Goal: Information Seeking & Learning: Learn about a topic

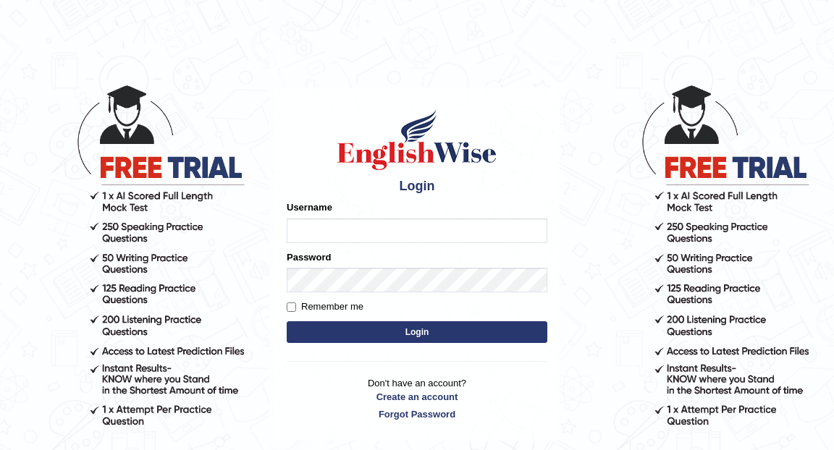
click at [343, 231] on input "Username" at bounding box center [417, 231] width 261 height 25
type input "Eunice7589"
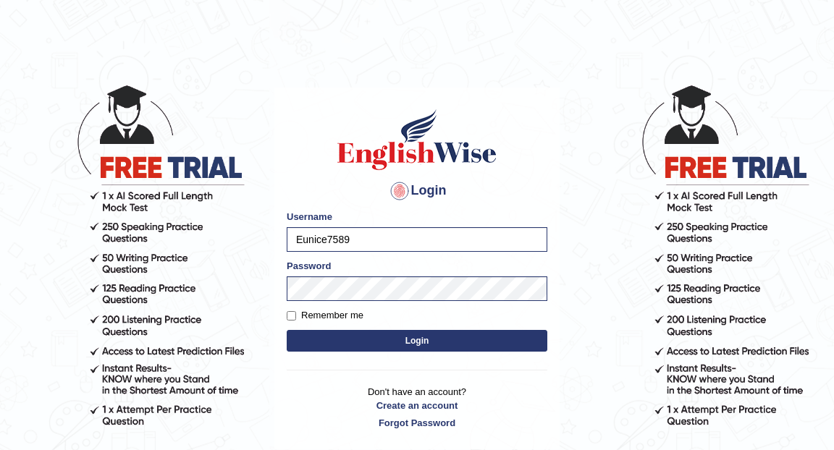
click at [424, 339] on button "Login" at bounding box center [417, 341] width 261 height 22
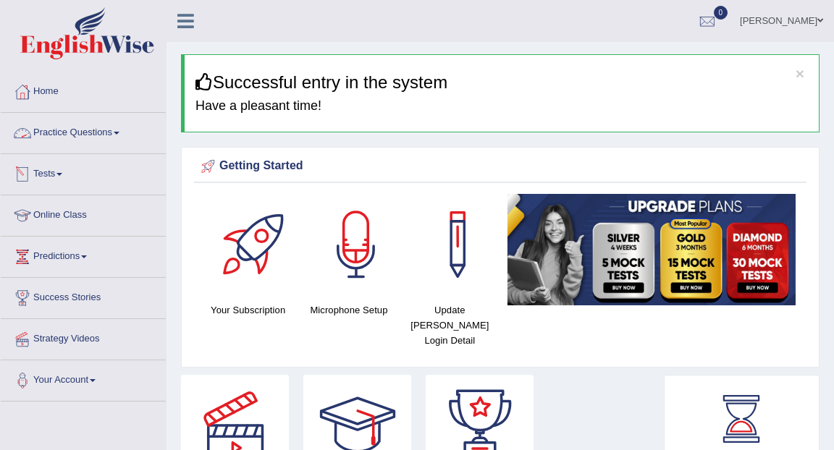
click at [119, 132] on link "Practice Questions" at bounding box center [83, 131] width 165 height 36
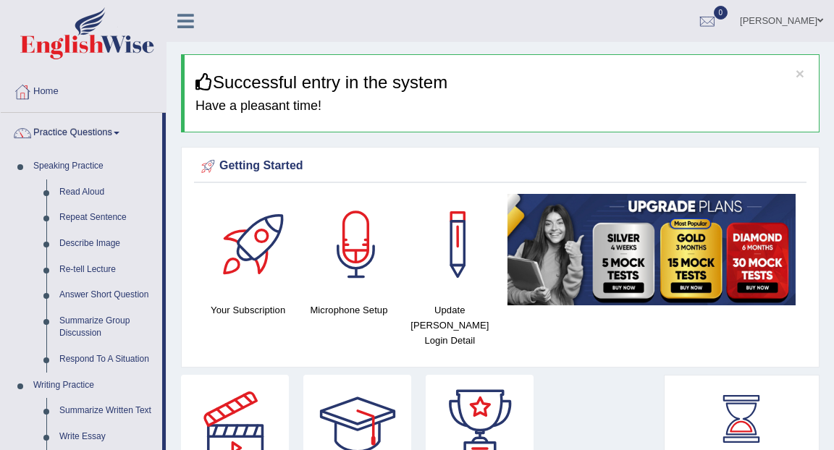
click at [116, 132] on link "Practice Questions" at bounding box center [81, 131] width 161 height 36
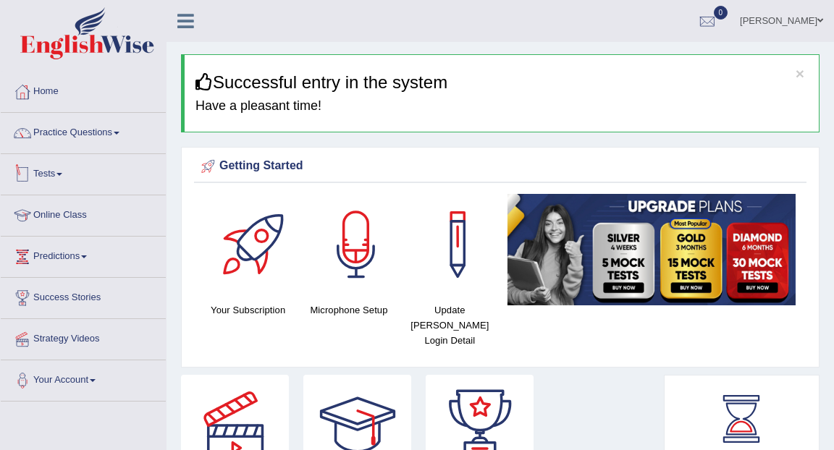
click at [62, 177] on link "Tests" at bounding box center [83, 172] width 165 height 36
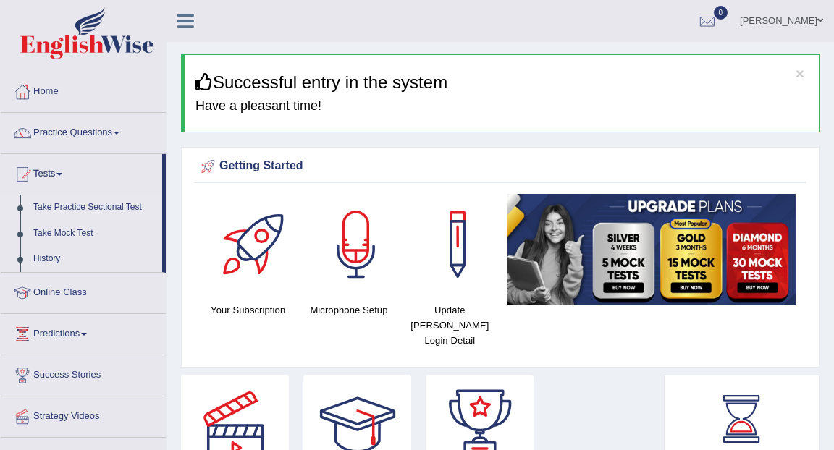
click at [76, 207] on link "Take Practice Sectional Test" at bounding box center [94, 208] width 135 height 26
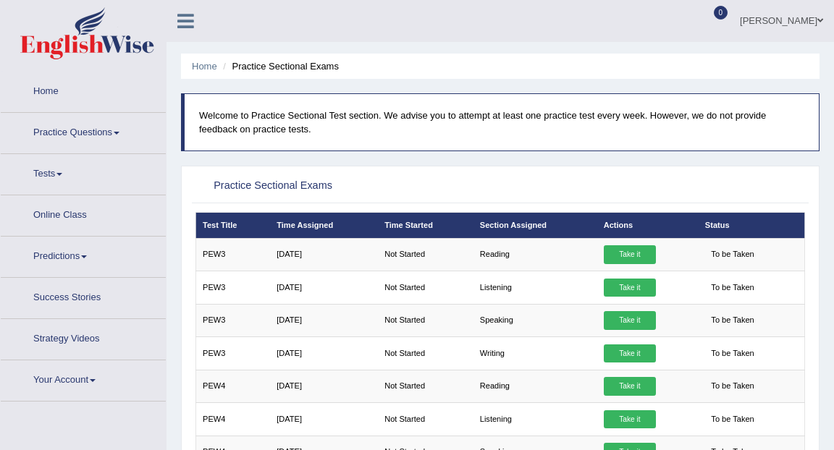
click at [86, 117] on link "Practice Questions" at bounding box center [83, 131] width 165 height 36
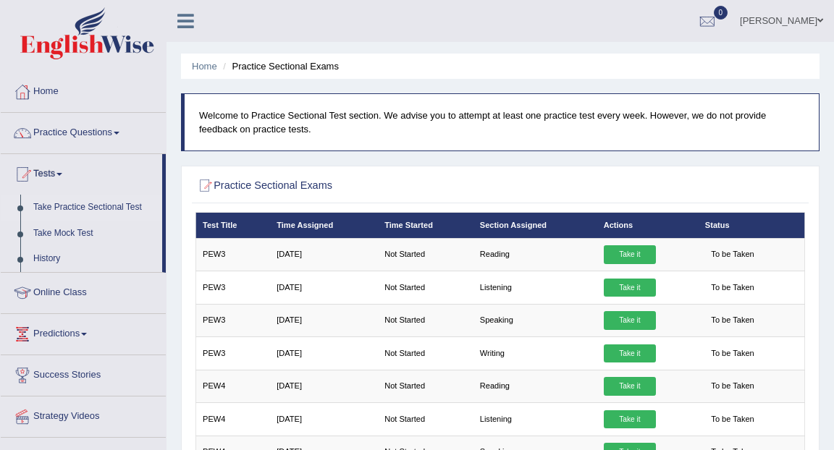
click at [111, 129] on link "Practice Questions" at bounding box center [83, 131] width 165 height 36
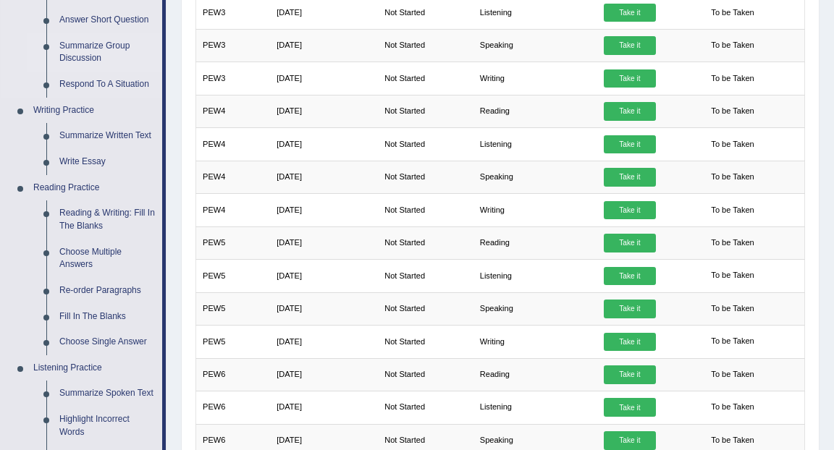
scroll to position [279, 0]
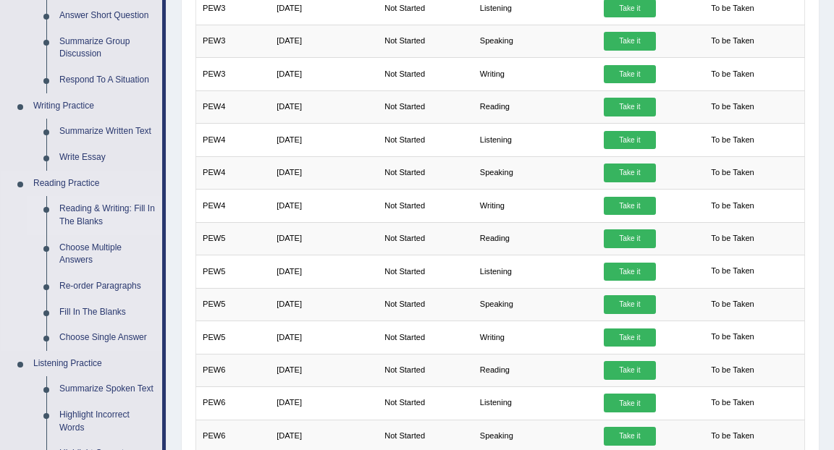
click at [124, 219] on link "Reading & Writing: Fill In The Blanks" at bounding box center [107, 215] width 109 height 38
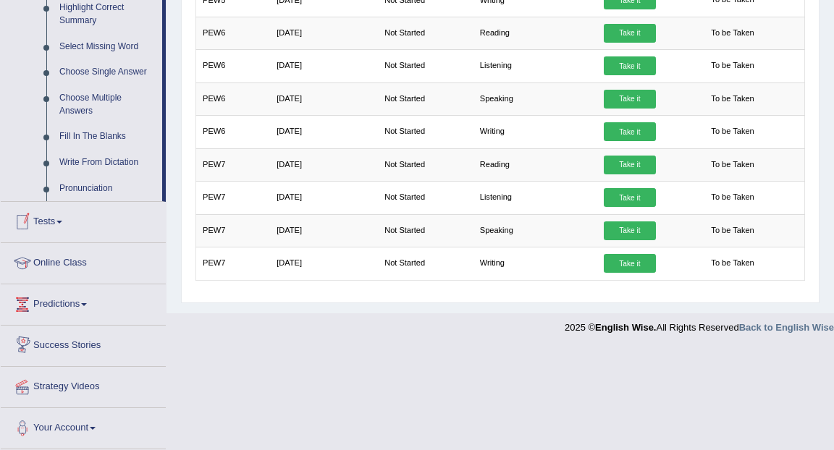
scroll to position [736, 0]
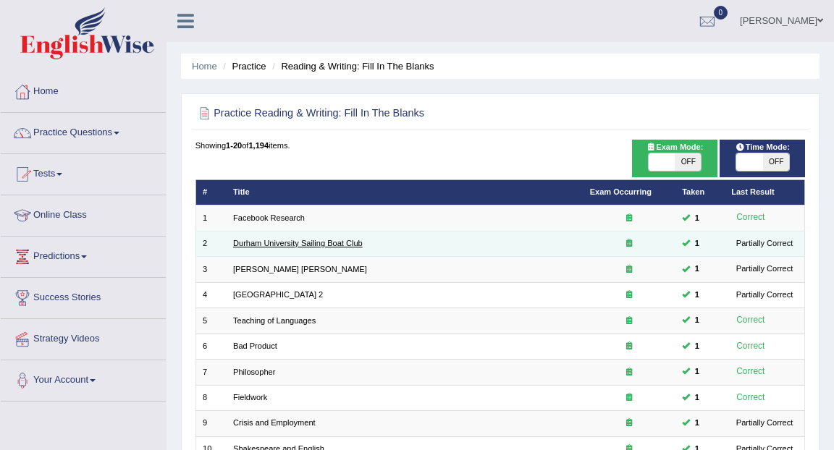
click at [292, 245] on link "Durham University Sailing Boat Club" at bounding box center [298, 243] width 130 height 9
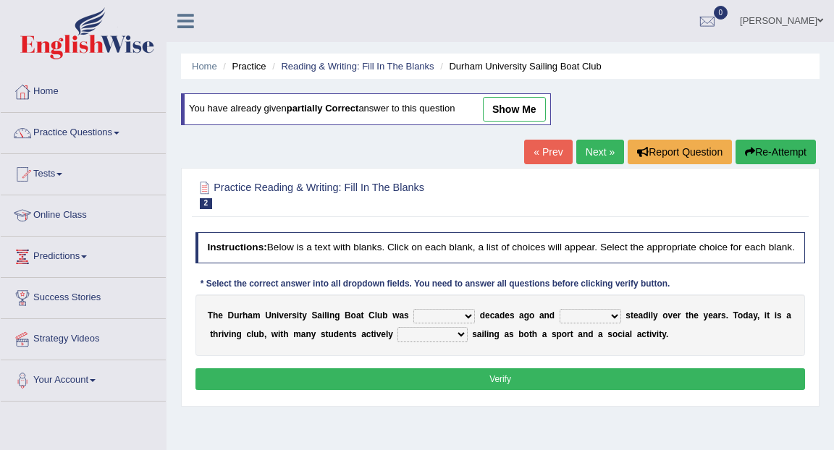
click at [467, 323] on select "found fund founded find" at bounding box center [444, 316] width 62 height 14
click at [214, 69] on link "Home" at bounding box center [204, 66] width 25 height 11
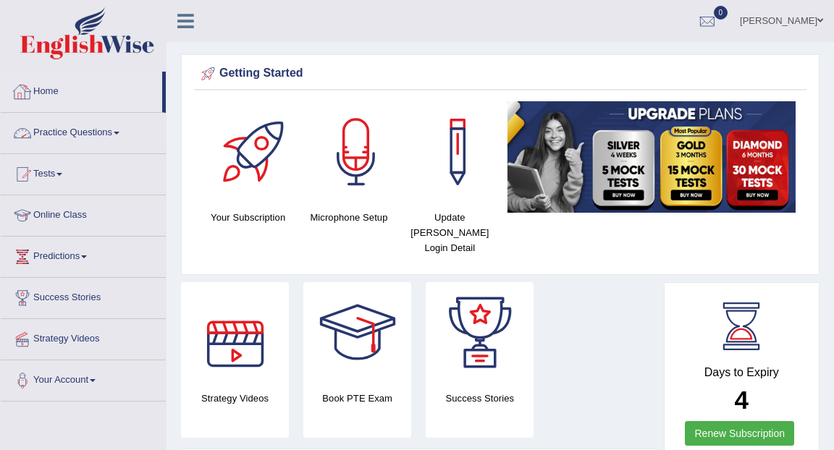
click at [119, 132] on span at bounding box center [117, 133] width 6 height 3
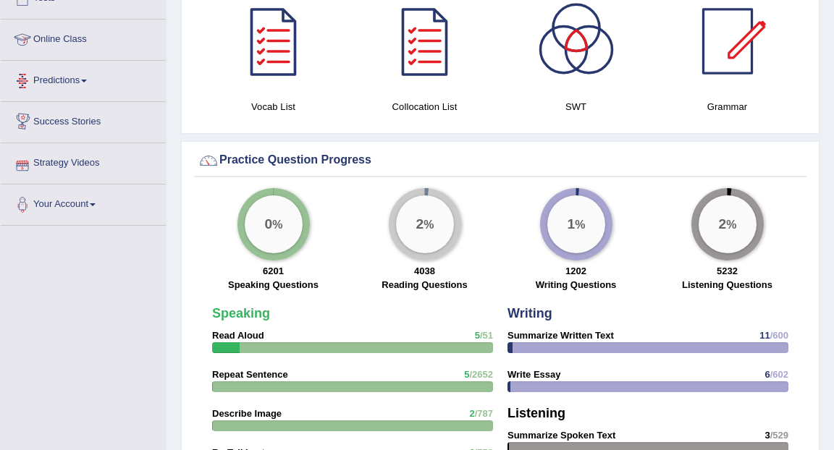
scroll to position [944, 0]
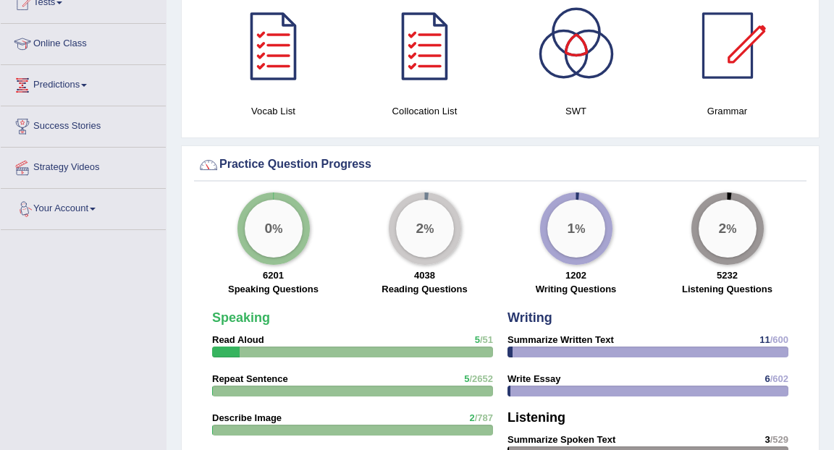
click at [62, 4] on span at bounding box center [59, 2] width 6 height 3
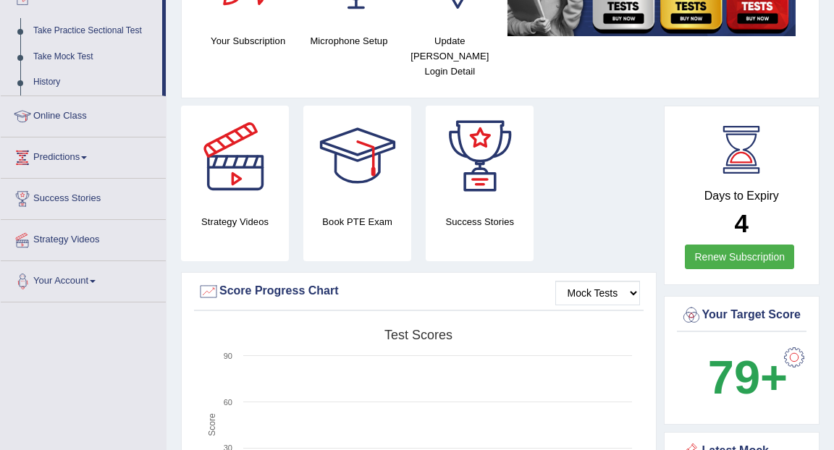
scroll to position [158, 0]
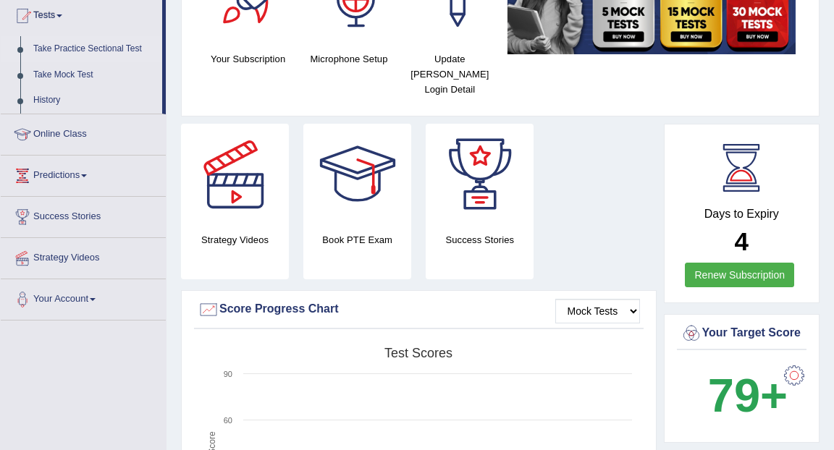
click at [64, 51] on link "Take Practice Sectional Test" at bounding box center [94, 49] width 135 height 26
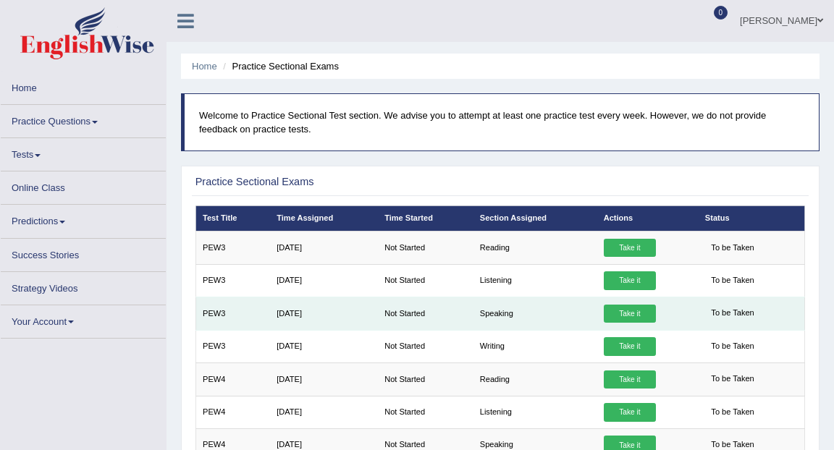
scroll to position [22, 0]
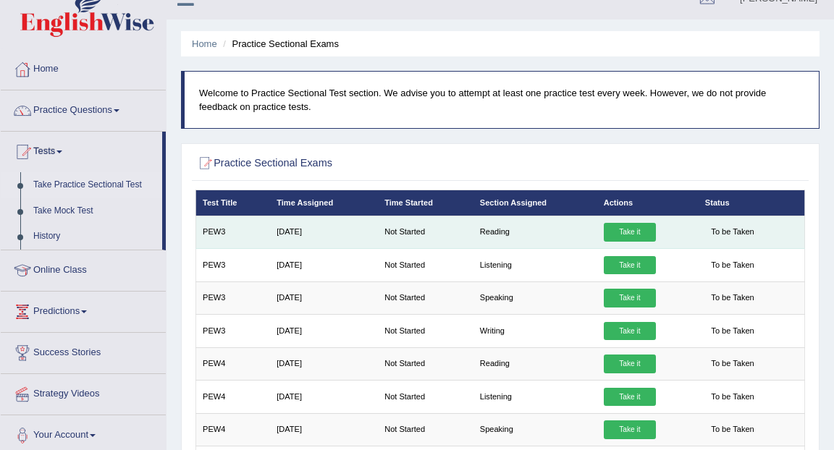
click at [642, 238] on link "Take it" at bounding box center [630, 232] width 52 height 19
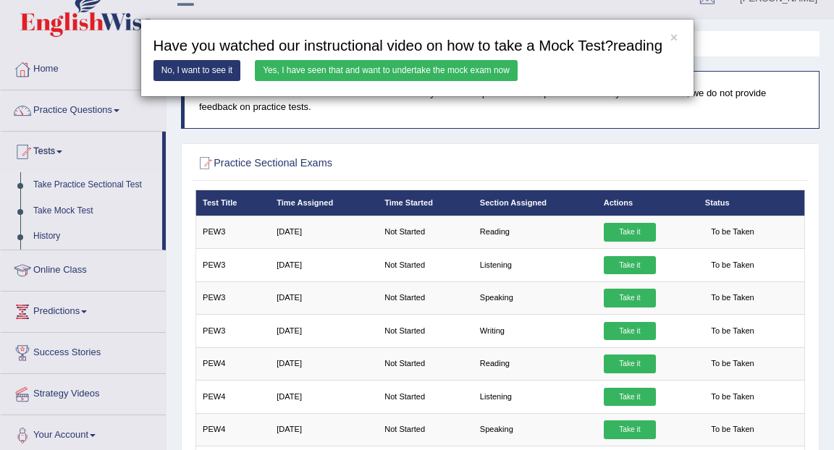
click at [454, 81] on link "Yes, I have seen that and want to undertake the mock exam now" at bounding box center [386, 70] width 263 height 21
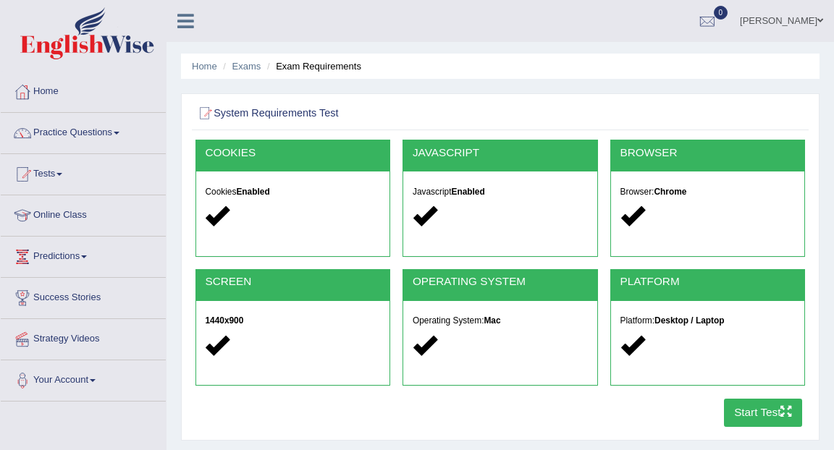
click at [764, 409] on button "Start Test" at bounding box center [763, 413] width 79 height 28
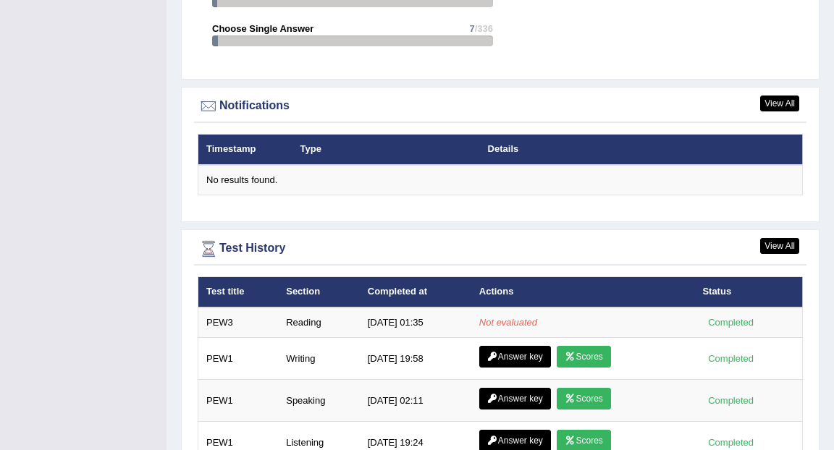
scroll to position [1819, 0]
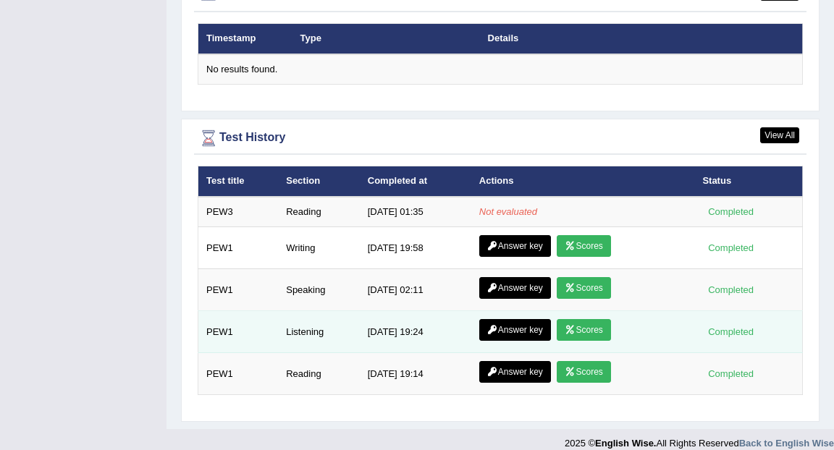
click at [625, 323] on td "Answer key Scores" at bounding box center [583, 332] width 224 height 42
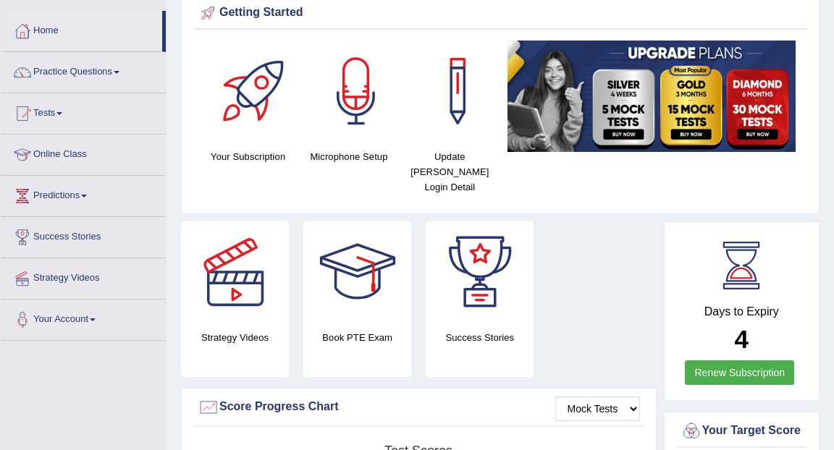
scroll to position [0, 0]
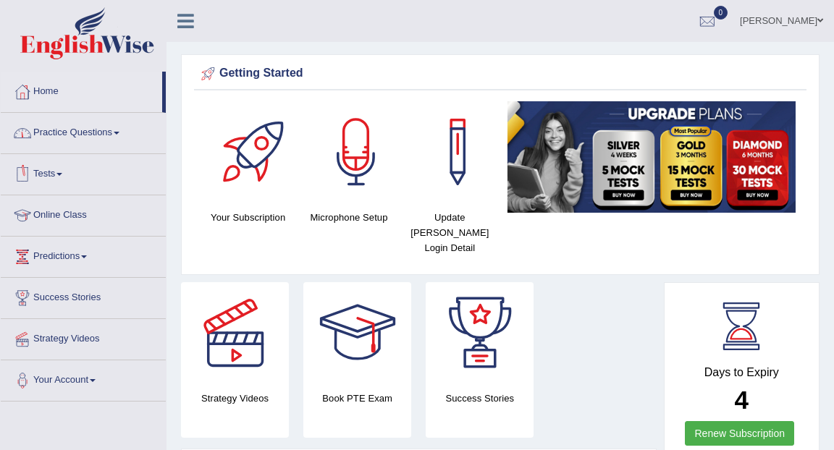
click at [72, 133] on link "Practice Questions" at bounding box center [83, 131] width 165 height 36
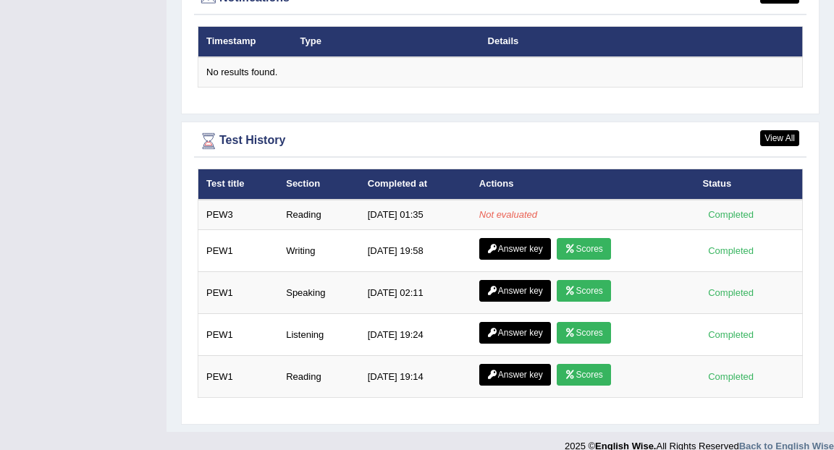
scroll to position [1819, 0]
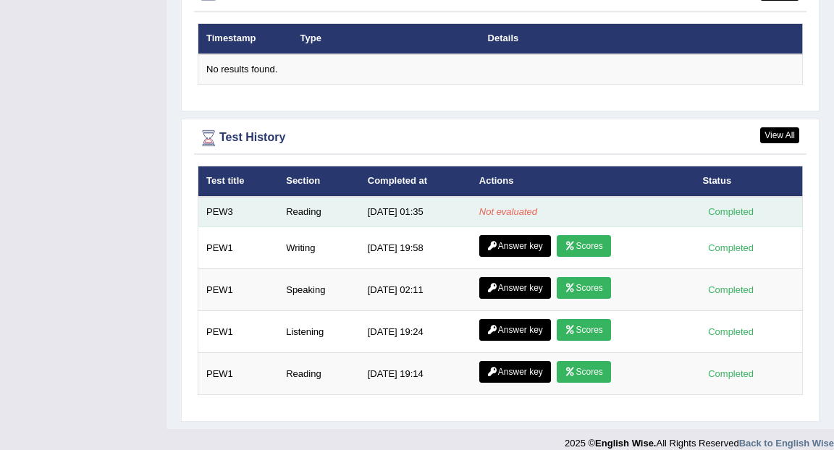
click at [549, 197] on td "Not evaluated" at bounding box center [583, 212] width 224 height 30
click at [712, 204] on div "Completed" at bounding box center [730, 211] width 56 height 15
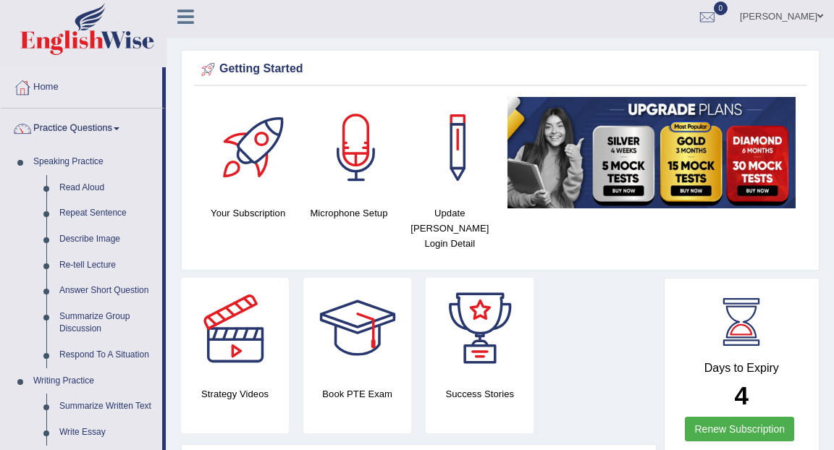
scroll to position [0, 0]
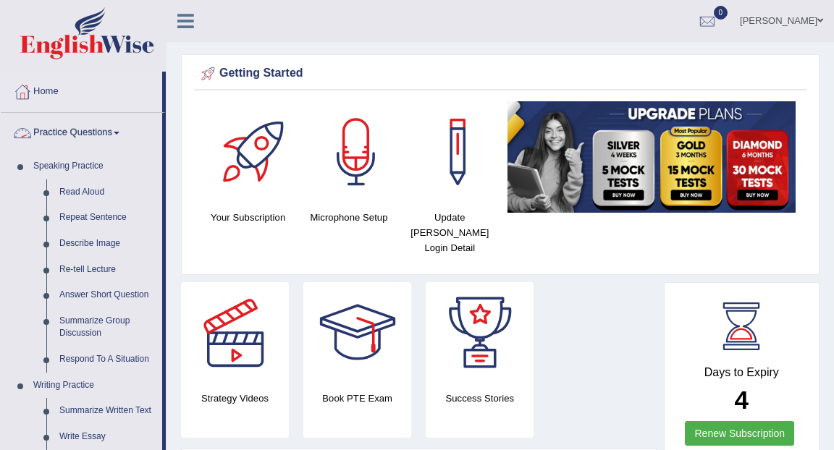
click at [120, 131] on link "Practice Questions" at bounding box center [81, 131] width 161 height 36
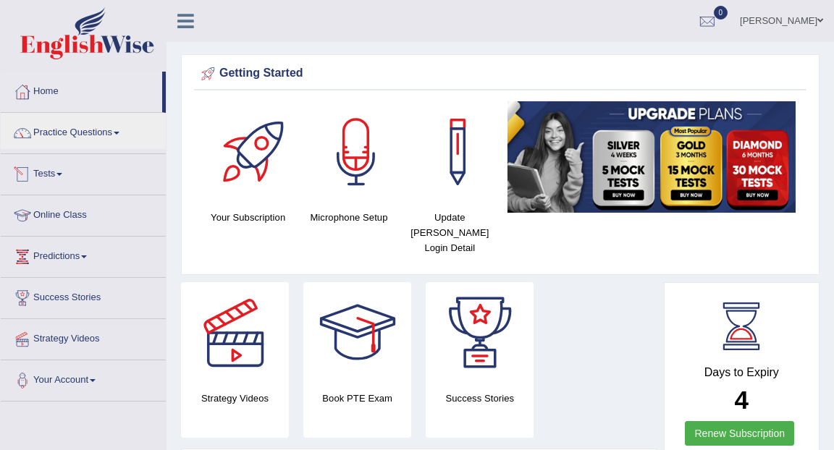
click at [73, 174] on link "Tests" at bounding box center [83, 172] width 165 height 36
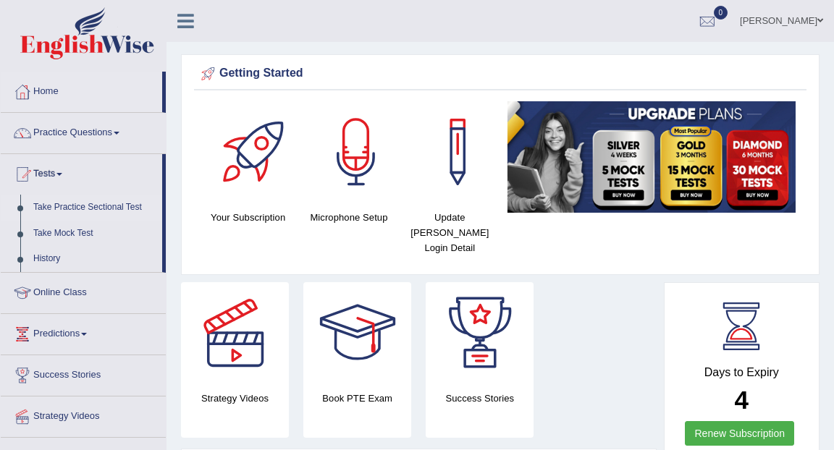
click at [74, 206] on link "Take Practice Sectional Test" at bounding box center [94, 208] width 135 height 26
click at [45, 209] on link "Take Practice Sectional Test" at bounding box center [94, 208] width 135 height 26
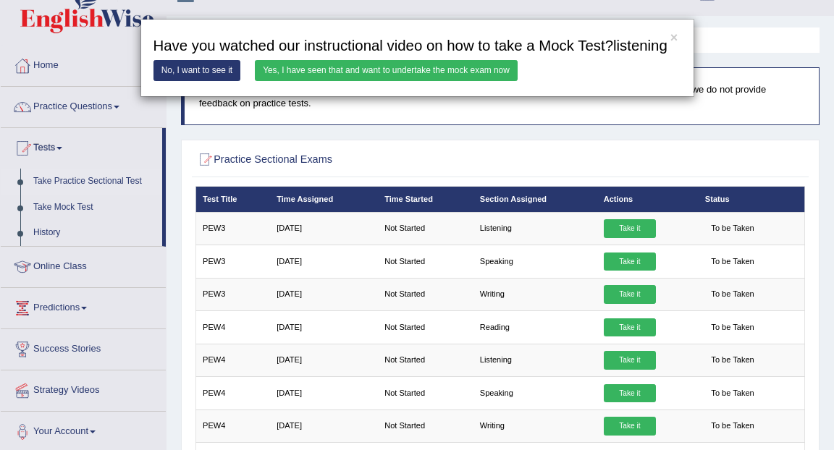
click at [106, 98] on div "× Have you watched our instructional video on how to take a Mock Test?listening…" at bounding box center [417, 58] width 834 height 79
click at [122, 98] on div "× Have you watched our instructional video on how to take a Mock Test?listening…" at bounding box center [417, 58] width 834 height 79
click at [672, 38] on button "×" at bounding box center [673, 38] width 7 height 13
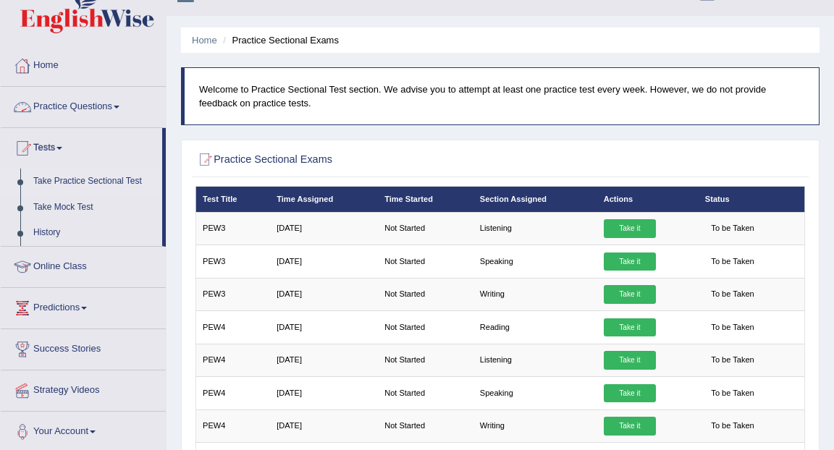
click at [119, 109] on link "Practice Questions" at bounding box center [83, 105] width 165 height 36
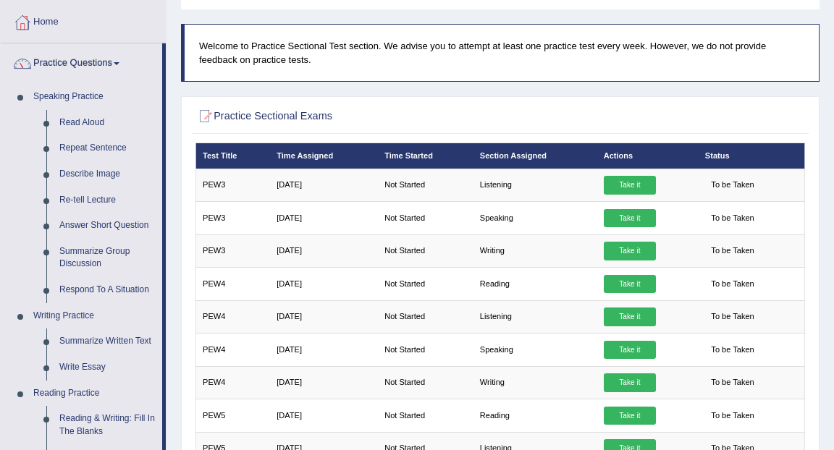
scroll to position [69, 0]
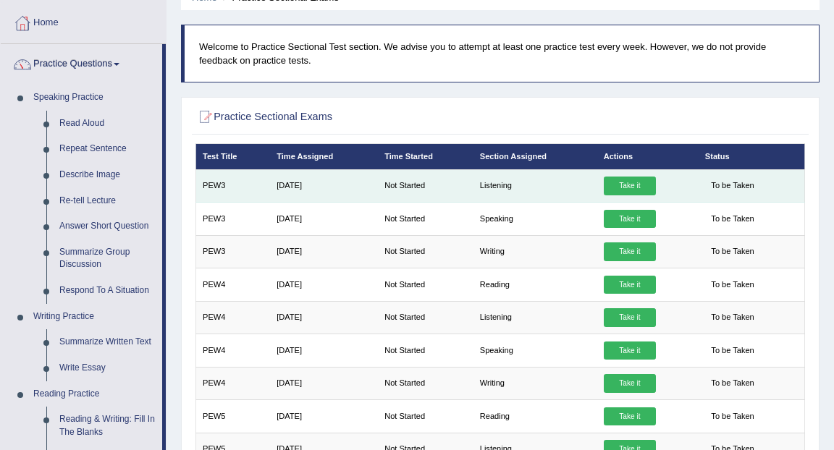
click at [640, 184] on link "Take it" at bounding box center [630, 186] width 52 height 19
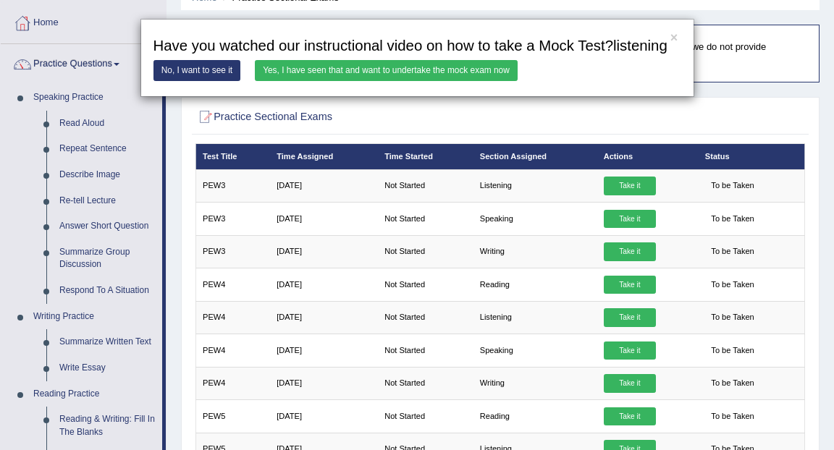
click at [403, 81] on link "Yes, I have seen that and want to undertake the mock exam now" at bounding box center [386, 70] width 263 height 21
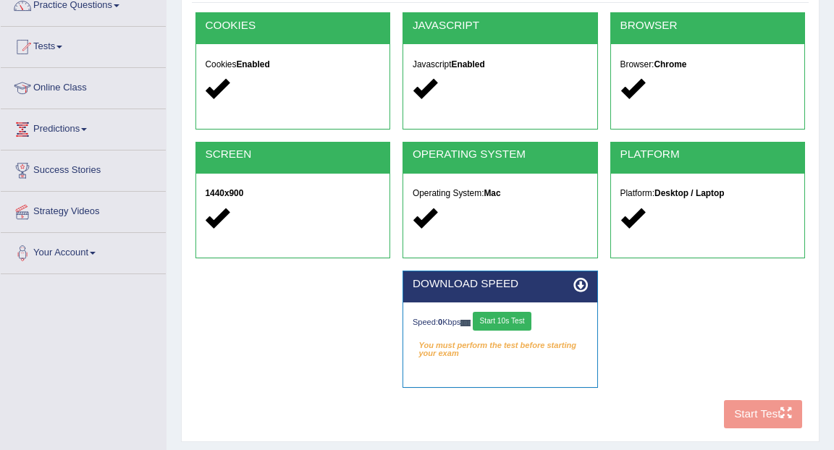
scroll to position [179, 0]
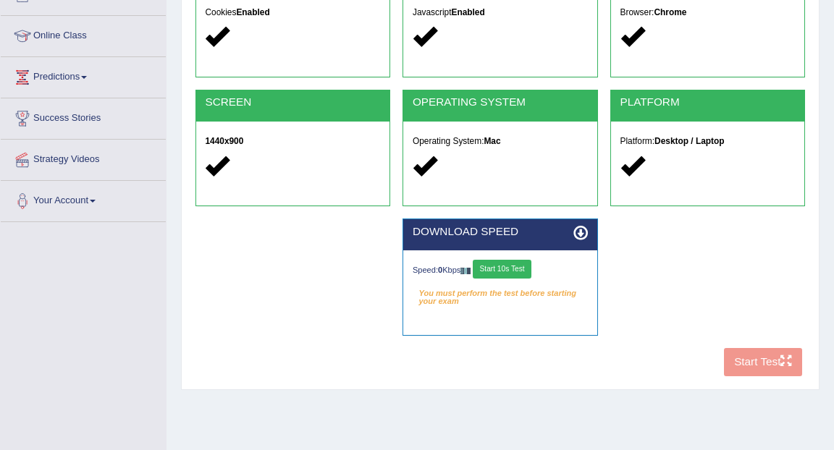
click at [736, 363] on div "COOKIES Cookies Enabled JAVASCRIPT Javascript Enabled BROWSER Browser: Chrome S…" at bounding box center [500, 171] width 616 height 423
click at [517, 268] on button "Start 10s Test" at bounding box center [502, 269] width 59 height 19
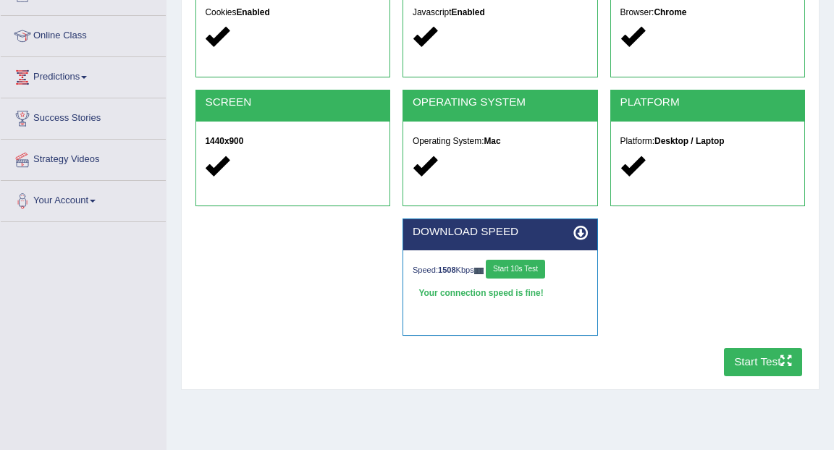
click at [526, 267] on button "Start 10s Test" at bounding box center [515, 269] width 59 height 19
click at [743, 365] on button "Start Test" at bounding box center [763, 362] width 79 height 28
